Goal: Navigation & Orientation: Find specific page/section

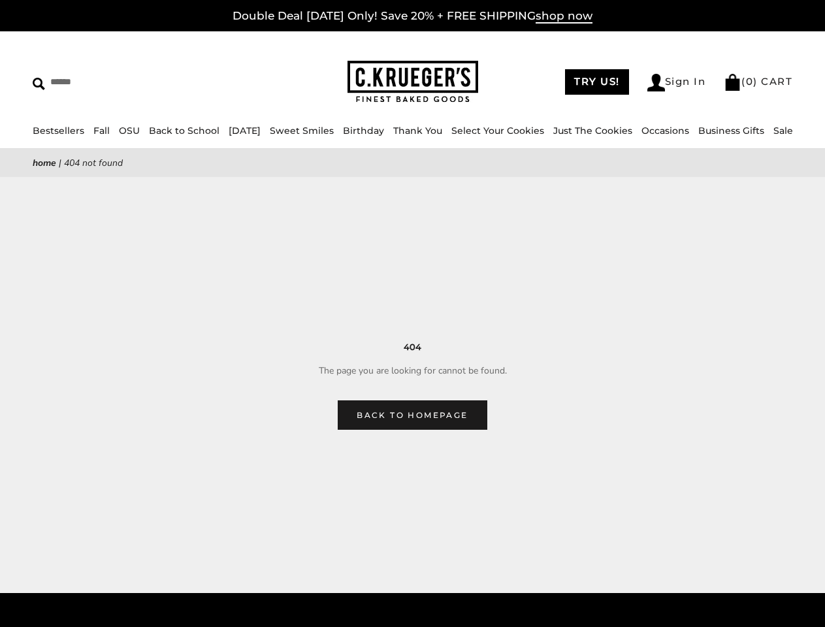
click at [412, 313] on main "Home | 404 Not Found 404 The page you are looking for cannot be found. Back to …" at bounding box center [412, 289] width 825 height 281
click at [119, 82] on input "Search" at bounding box center [120, 82] width 174 height 20
click at [644, 131] on link "Occasions" at bounding box center [665, 131] width 48 height 12
